Goal: Download file/media

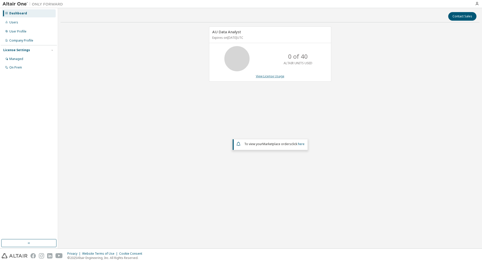
click at [269, 76] on link "View License Usage" at bounding box center [270, 76] width 29 height 4
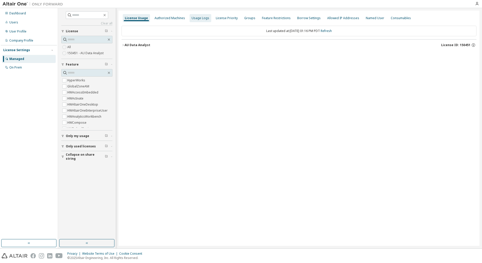
click at [197, 19] on div "Usage Logs" at bounding box center [201, 18] width 18 height 4
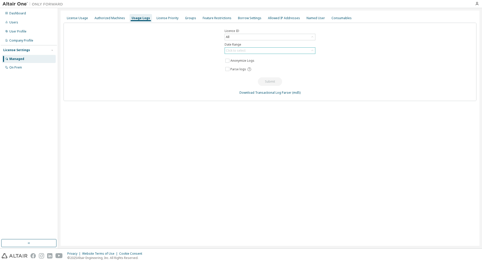
click at [260, 50] on div "Click to select" at bounding box center [270, 51] width 90 height 6
click at [264, 72] on li "Year to date" at bounding box center [269, 71] width 89 height 7
click at [238, 69] on span "Parse logs" at bounding box center [239, 69] width 16 height 4
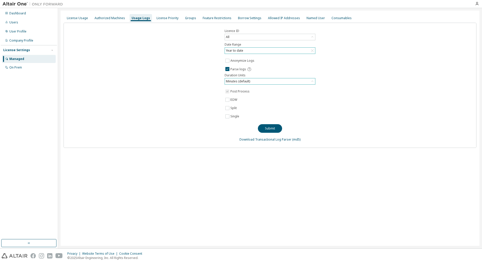
click at [280, 82] on div "Minutes (default)" at bounding box center [270, 81] width 90 height 6
click at [347, 90] on div "Licence ID All Date Range Year to date Anonymize Logs Parse logs Duration Units…" at bounding box center [270, 85] width 413 height 125
click at [270, 129] on button "Submit" at bounding box center [270, 128] width 24 height 9
drag, startPoint x: 429, startPoint y: 1, endPoint x: 244, endPoint y: 195, distance: 268.5
click at [244, 195] on div "License Usage Authorized Machines Usage Logs License Priority Groups Feature Re…" at bounding box center [270, 129] width 419 height 236
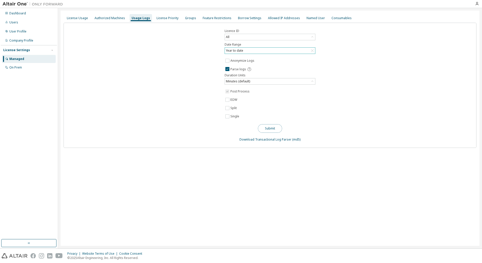
click at [267, 125] on button "Submit" at bounding box center [270, 128] width 24 height 9
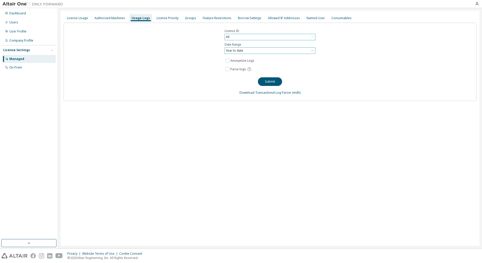
click at [297, 35] on div "All" at bounding box center [270, 37] width 90 height 6
click at [365, 60] on div "Licence ID All All 150451 - AU Data Analyst 91915 - AU Data Analyst (Voided: 20…" at bounding box center [270, 62] width 413 height 78
click at [73, 21] on div "License Usage" at bounding box center [77, 18] width 25 height 8
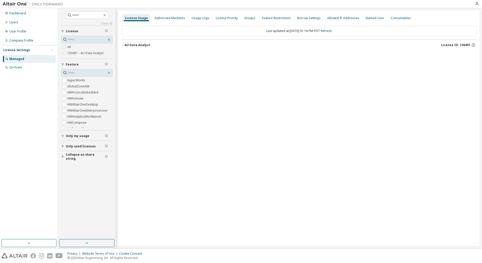
click at [123, 44] on icon "button" at bounding box center [123, 45] width 3 height 3
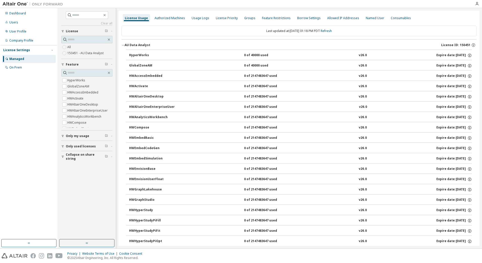
click at [98, 144] on button "Only used licenses" at bounding box center [86, 146] width 51 height 11
click at [98, 170] on span "Collapse on share string" at bounding box center [85, 172] width 39 height 8
click at [32, 19] on div "Users" at bounding box center [29, 22] width 54 height 8
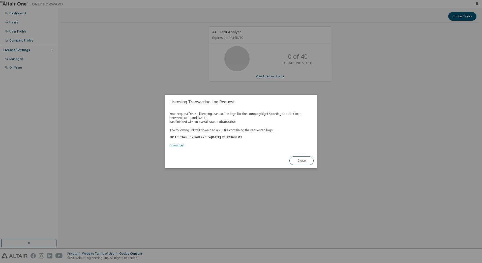
click at [181, 146] on link "Download" at bounding box center [177, 146] width 15 height 4
click at [173, 145] on link "Download" at bounding box center [177, 146] width 15 height 4
click at [305, 160] on button "Close" at bounding box center [302, 161] width 24 height 9
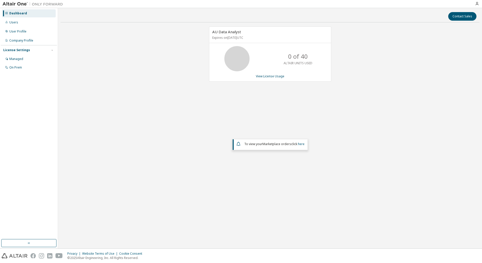
click at [11, 15] on div "Dashboard" at bounding box center [18, 13] width 18 height 4
click at [15, 22] on div "Users" at bounding box center [13, 22] width 9 height 4
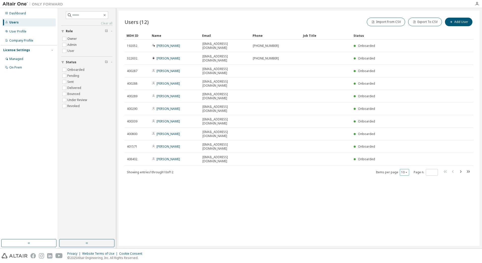
click at [408, 171] on icon "button" at bounding box center [406, 172] width 3 height 3
click at [406, 142] on div "20" at bounding box center [420, 145] width 40 height 6
